Goal: Obtain resource: Download file/media

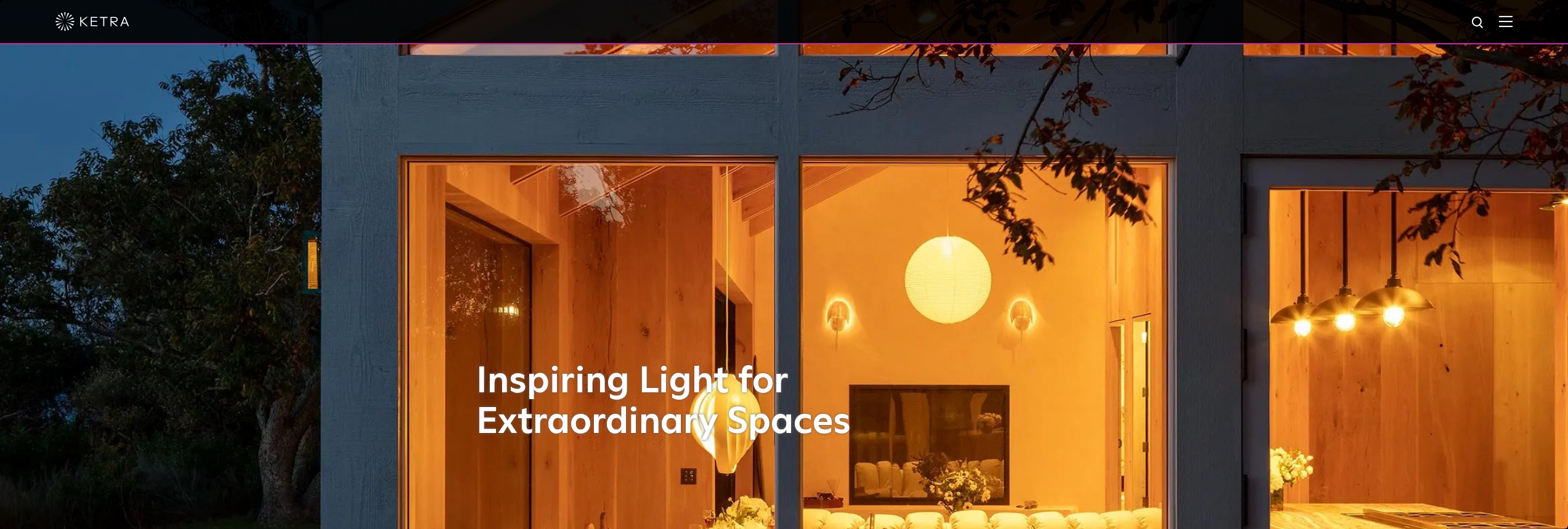
click at [107, 17] on img at bounding box center [93, 21] width 74 height 18
click at [1522, 22] on div at bounding box center [784, 22] width 1568 height 45
click at [1513, 22] on img at bounding box center [1506, 21] width 14 height 11
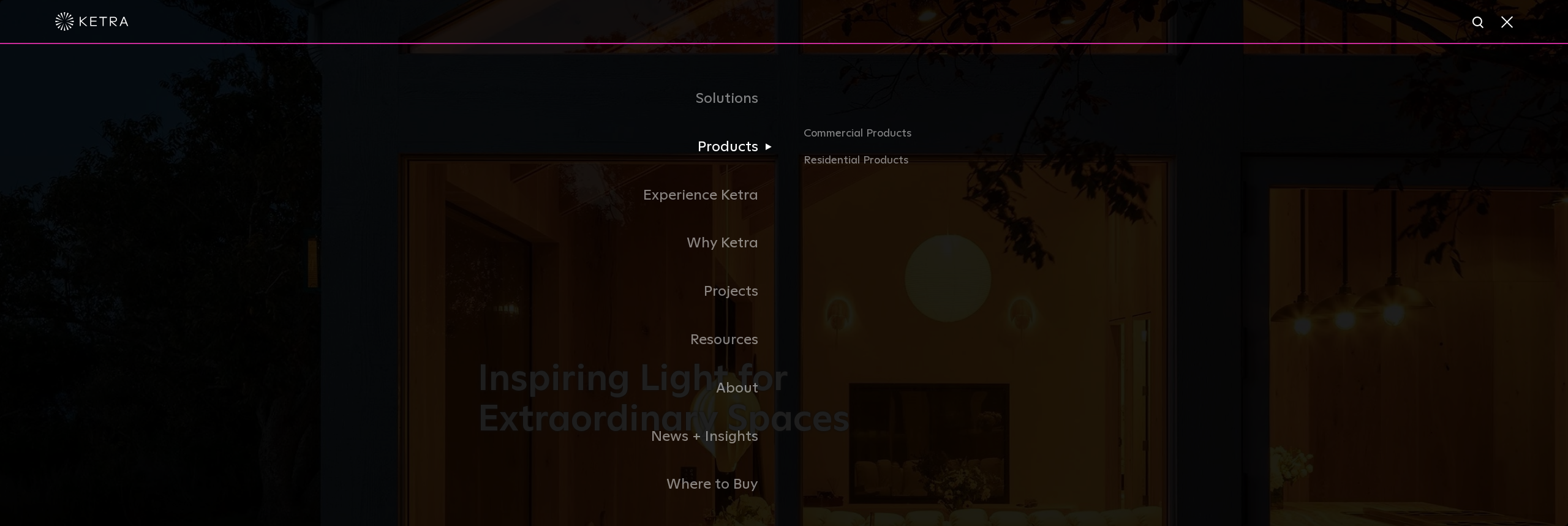
click at [729, 139] on link "Products" at bounding box center [630, 148] width 306 height 49
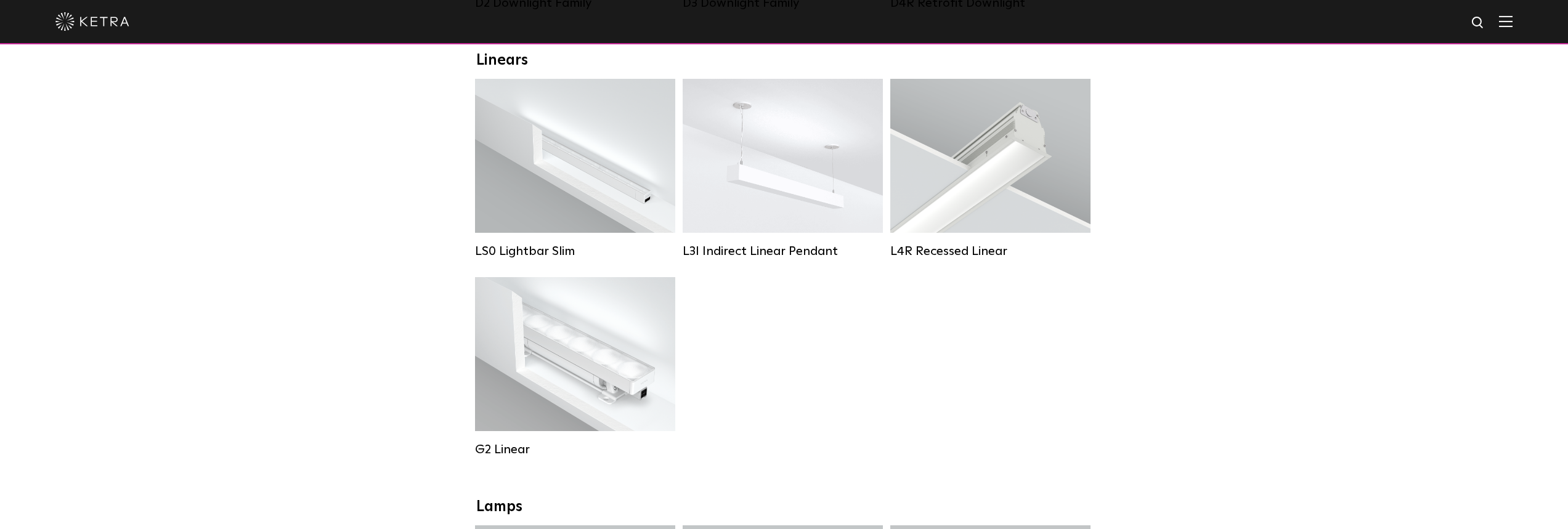
scroll to position [470, 0]
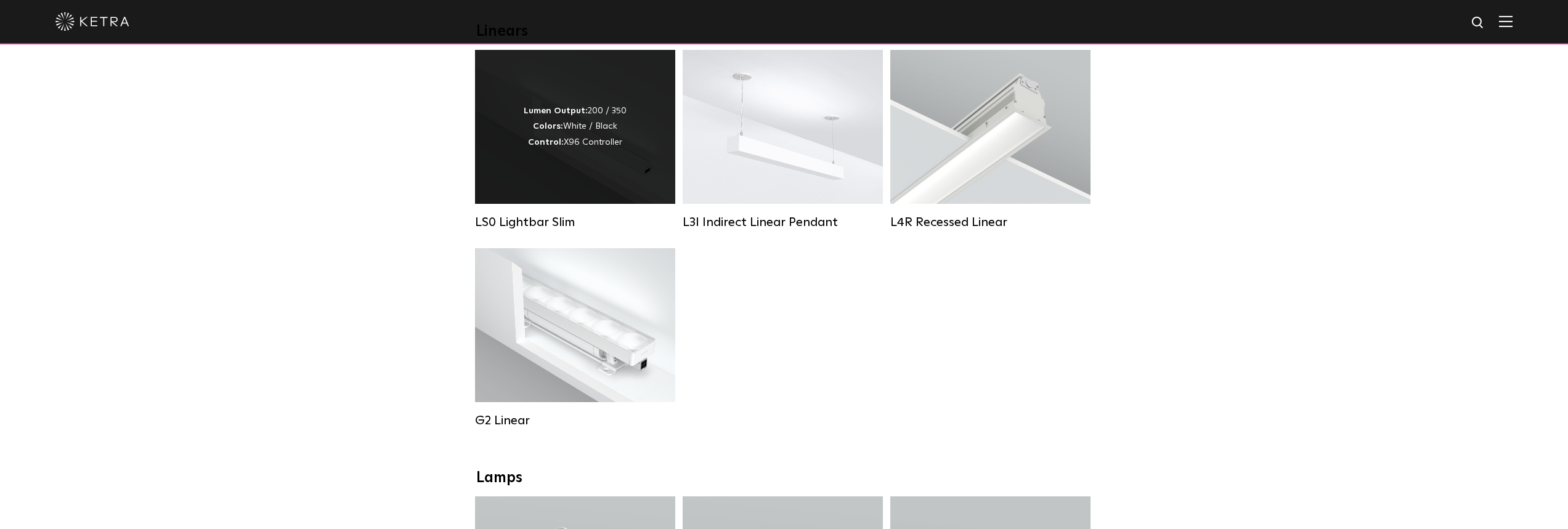
click at [623, 114] on div "Lumen Output: 200 / 350 Colors: White / Black Control: X96 Controller" at bounding box center [575, 127] width 103 height 47
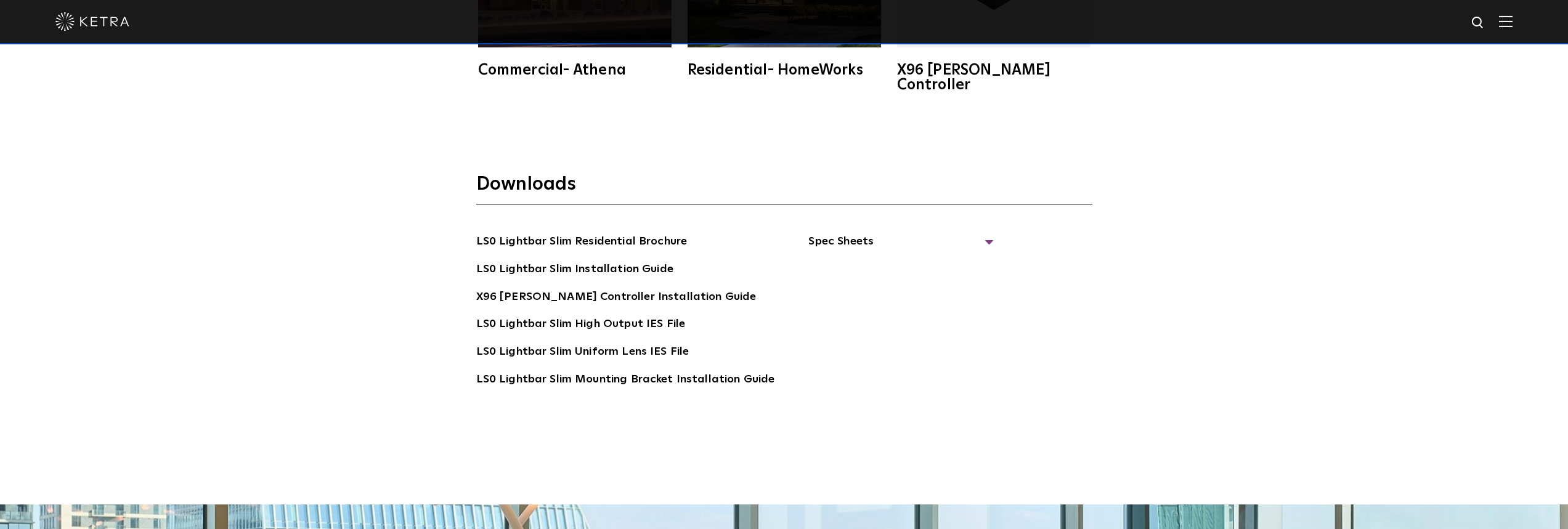
scroll to position [2628, 0]
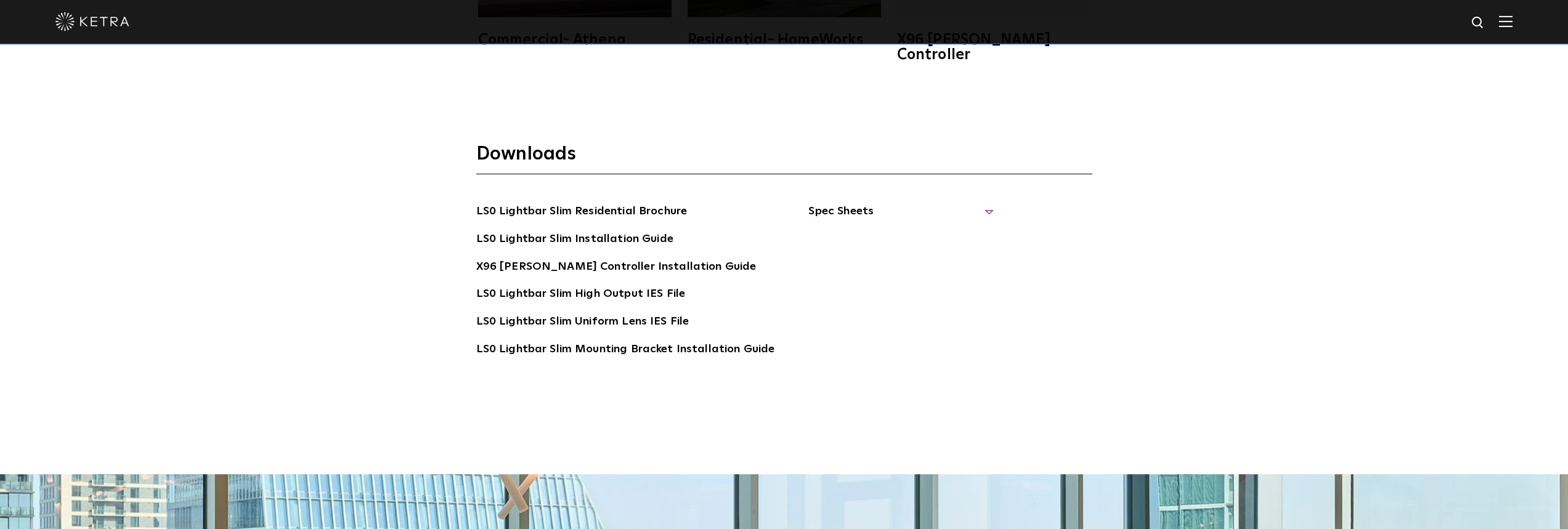
click at [861, 203] on span "Spec Sheets" at bounding box center [901, 216] width 185 height 27
click at [866, 230] on link "LS0 Lightbar Slim Spec Sheet" at bounding box center [903, 239] width 158 height 20
